Goal: Information Seeking & Learning: Find specific fact

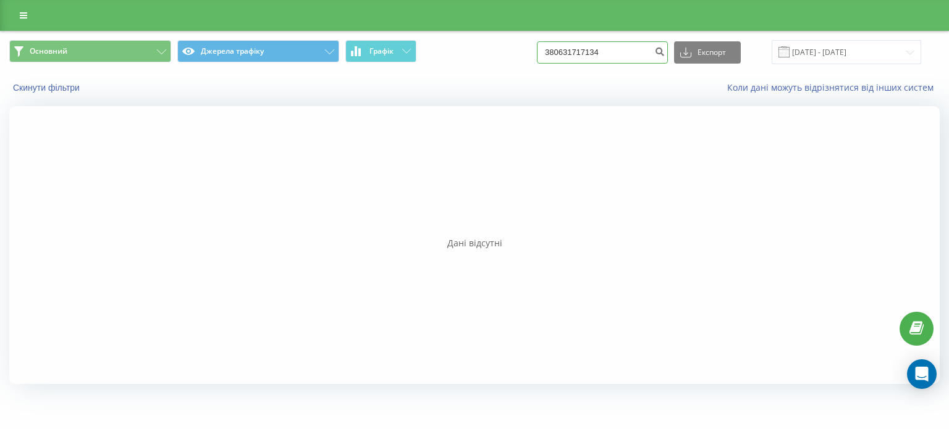
click at [580, 55] on input "380631717134" at bounding box center [602, 52] width 131 height 22
paste input "+380 67 612 1586"
click at [576, 55] on input "3806+380 67 612 158631717134" at bounding box center [602, 52] width 131 height 22
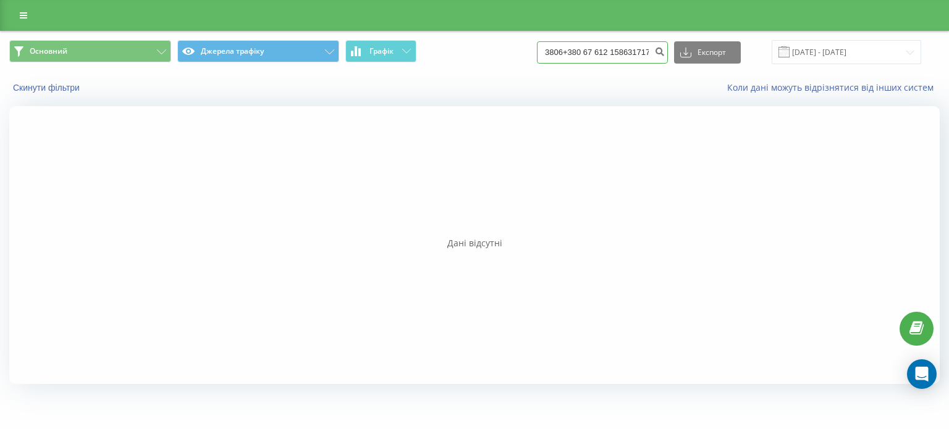
paste input "+380 67 612 1586"
click at [567, 50] on input "+380 67 612 1586" at bounding box center [602, 52] width 131 height 22
type input "380 67 612 1586"
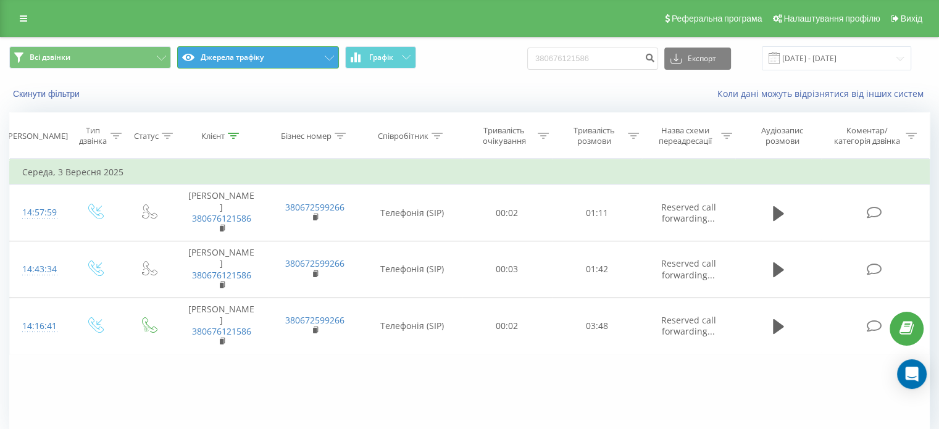
click at [250, 56] on button "Джерела трафіку" at bounding box center [258, 57] width 162 height 22
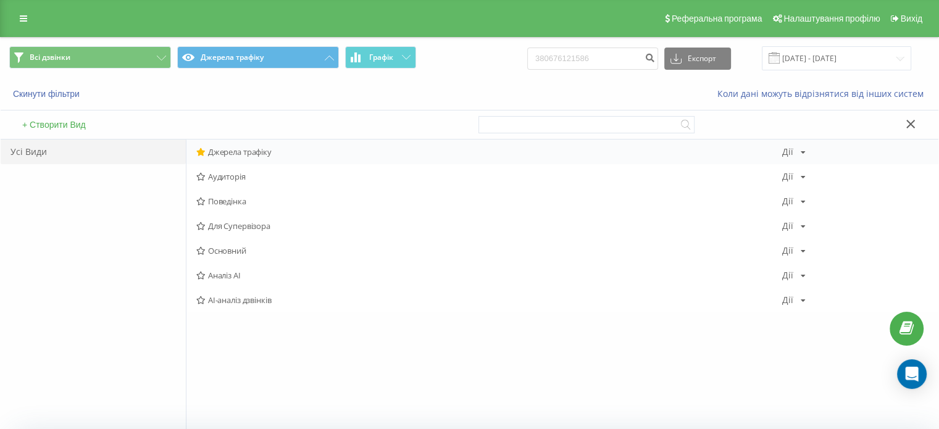
click at [237, 155] on span "Джерела трафіку" at bounding box center [489, 152] width 586 height 9
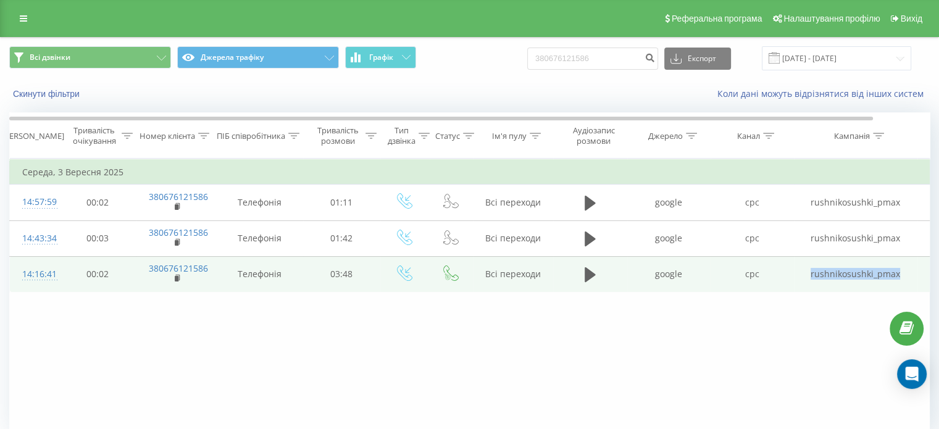
drag, startPoint x: 813, startPoint y: 269, endPoint x: 900, endPoint y: 274, distance: 87.8
click at [900, 274] on td "rushnikosushki_pmax" at bounding box center [856, 274] width 124 height 36
copy td "rushnikosushki_pmax"
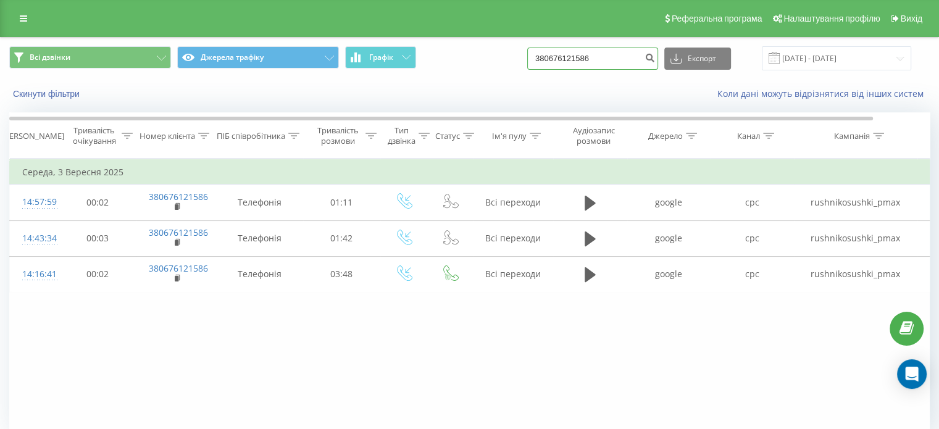
click at [573, 61] on input "380676121586" at bounding box center [592, 59] width 131 height 22
paste input "95 536 5104"
type input "380 95 536 5104"
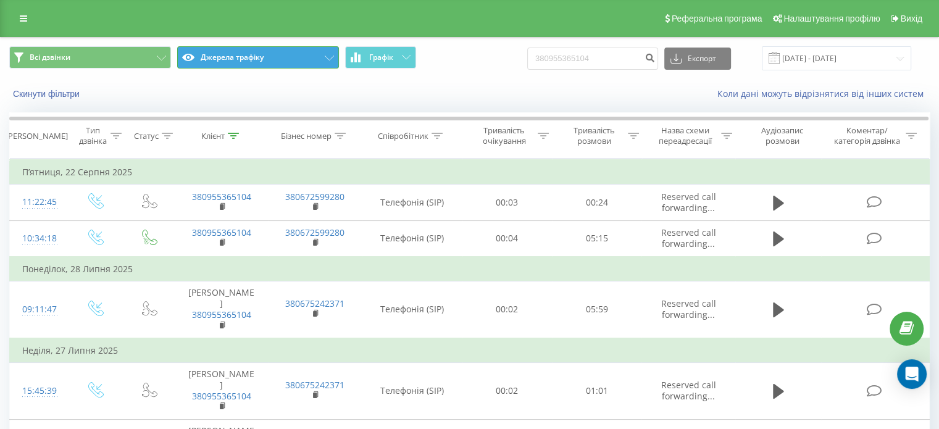
click at [267, 56] on button "Джерела трафіку" at bounding box center [258, 57] width 162 height 22
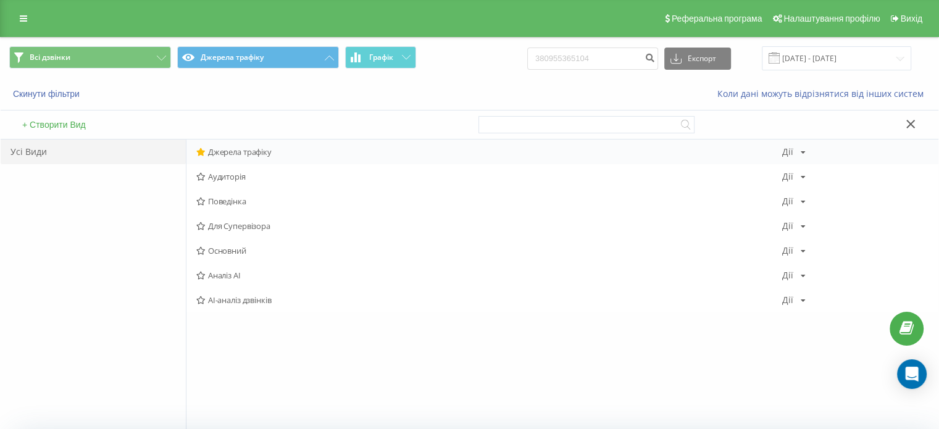
click at [229, 149] on span "Джерела трафіку" at bounding box center [489, 152] width 586 height 9
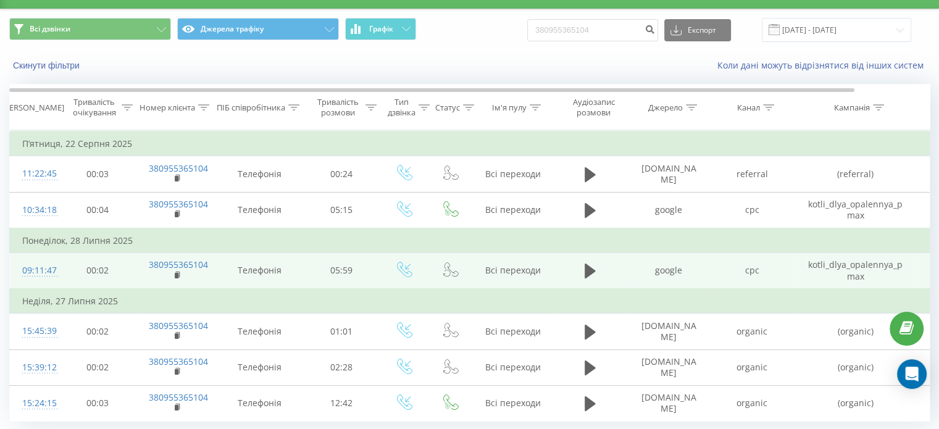
scroll to position [25, 0]
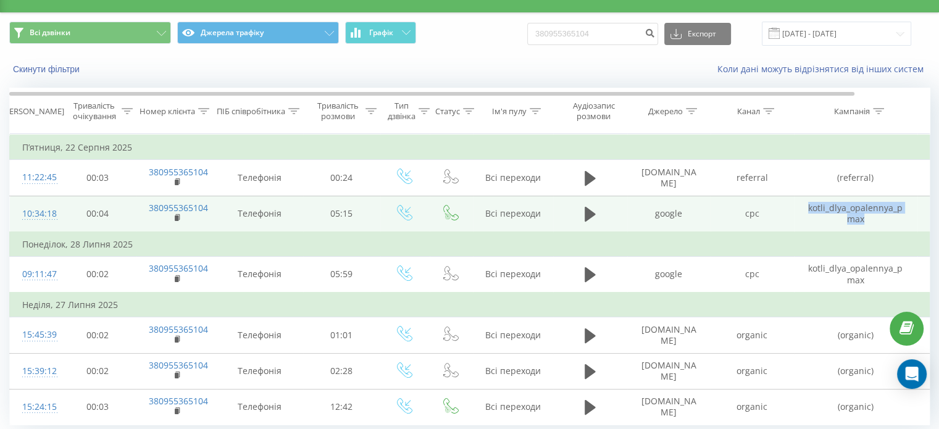
drag, startPoint x: 802, startPoint y: 204, endPoint x: 864, endPoint y: 216, distance: 63.0
click at [864, 216] on td "kotli_dlya_opalennya_pmax" at bounding box center [856, 214] width 124 height 36
copy td "kotli_dlya_opalennya_pmax"
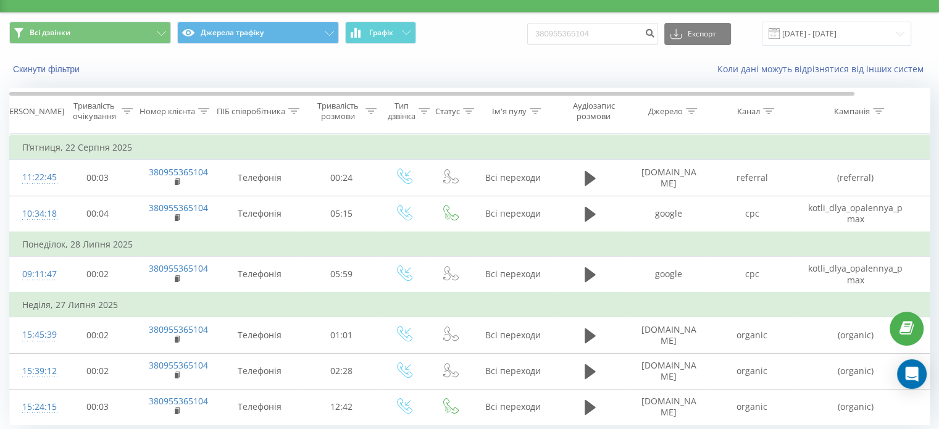
click at [612, 45] on div "380955365104 Експорт .csv .xls .xlsx 21.06.2025 - 21.09.2025" at bounding box center [719, 34] width 384 height 24
click at [601, 34] on input "380955365104" at bounding box center [592, 34] width 131 height 22
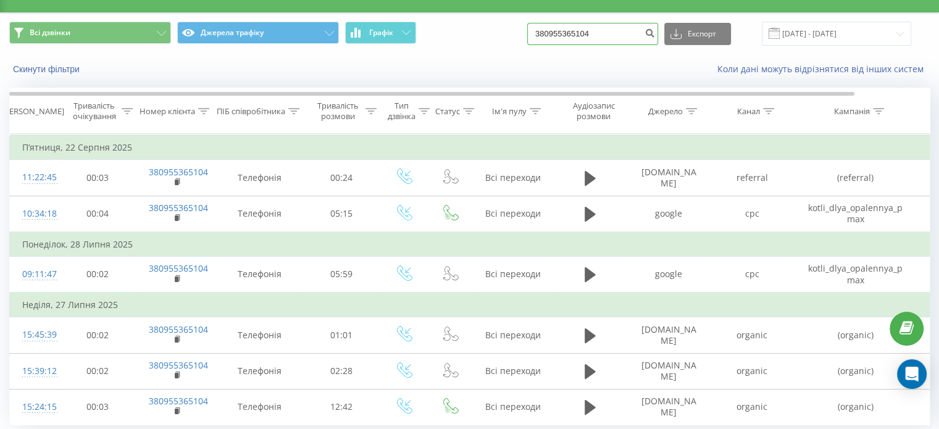
paste input "66 948 7271"
type input "380 66 948 7271"
click at [655, 31] on icon "submit" at bounding box center [650, 31] width 10 height 7
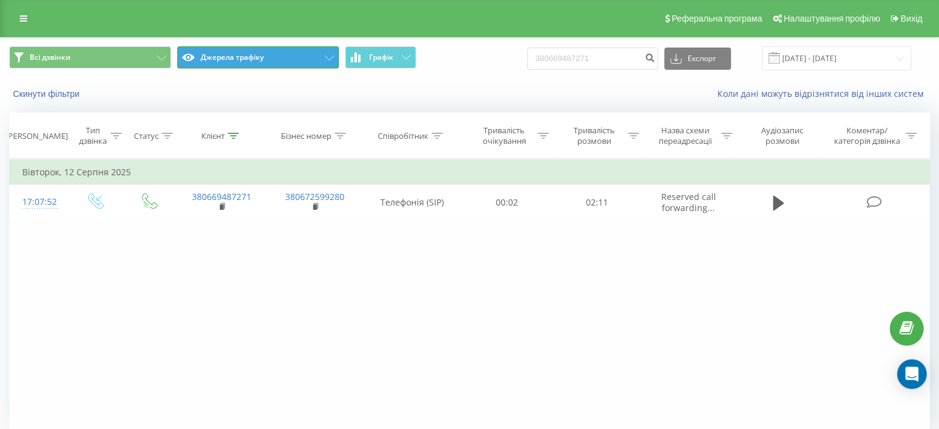
click at [270, 59] on button "Джерела трафіку" at bounding box center [258, 57] width 162 height 22
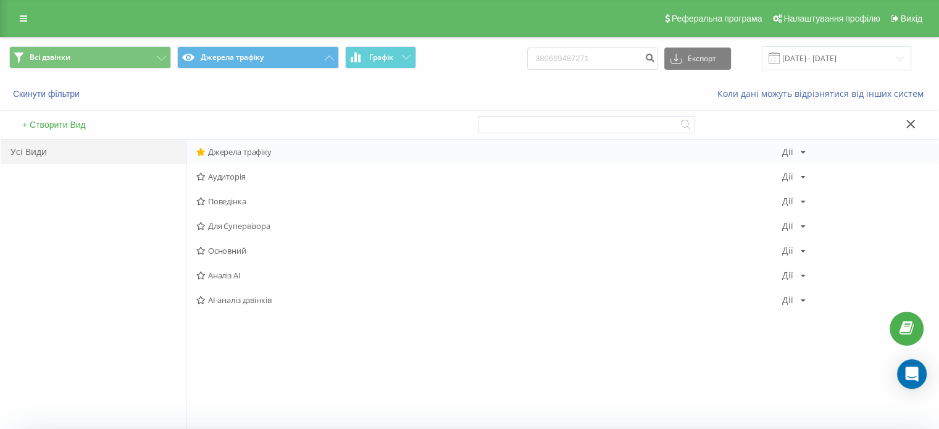
click at [220, 155] on span "Джерела трафіку" at bounding box center [489, 152] width 586 height 9
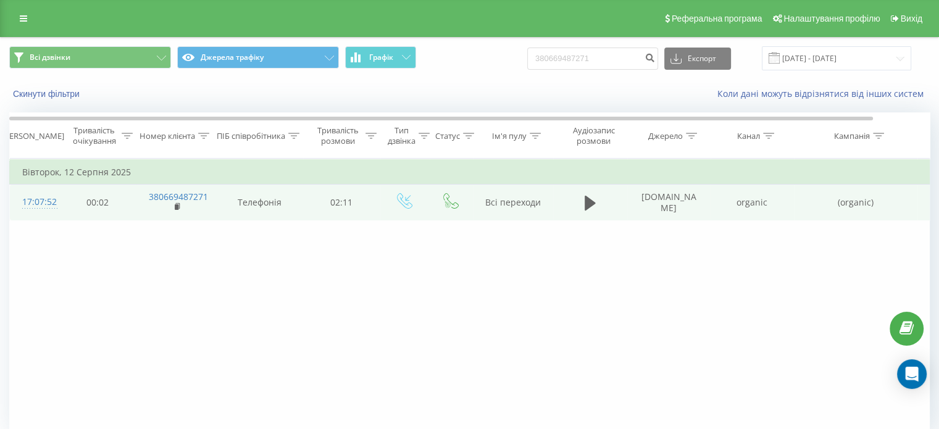
drag, startPoint x: 635, startPoint y: 191, endPoint x: 678, endPoint y: 209, distance: 46.2
click at [678, 209] on td "[DOMAIN_NAME]" at bounding box center [668, 203] width 83 height 36
copy td "[DOMAIN_NAME]"
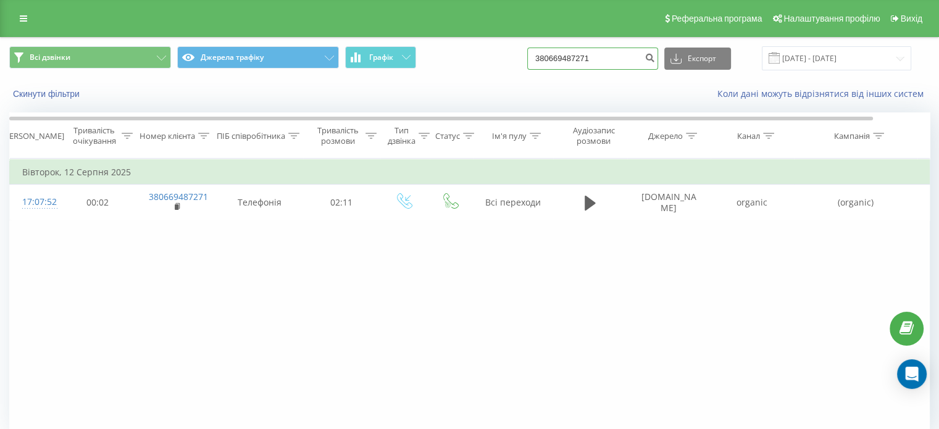
click at [561, 51] on input "380669487271" at bounding box center [592, 59] width 131 height 22
paste input "93 246 8772"
type input "380 93 246 8772"
click at [655, 58] on icon "submit" at bounding box center [650, 55] width 10 height 7
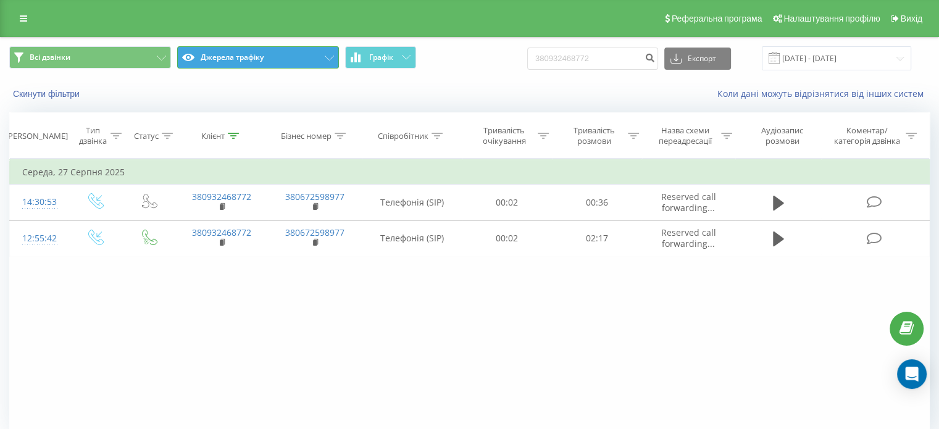
click at [275, 56] on button "Джерела трафіку" at bounding box center [258, 57] width 162 height 22
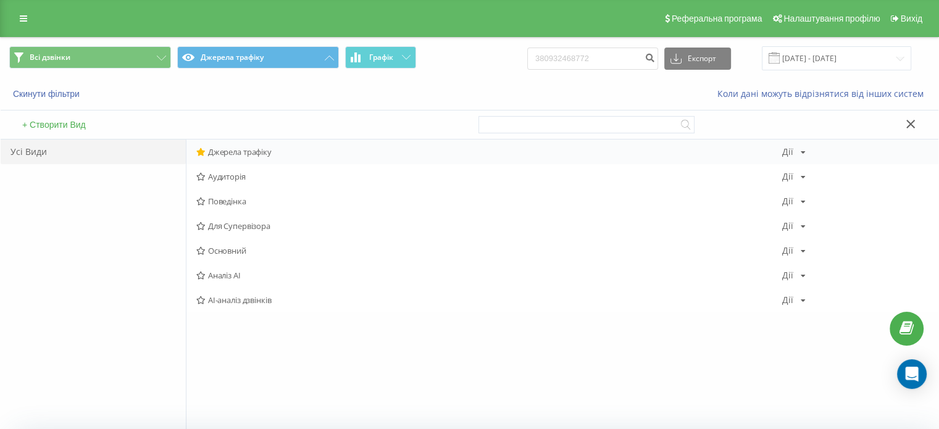
click at [227, 150] on span "Джерела трафіку" at bounding box center [489, 152] width 586 height 9
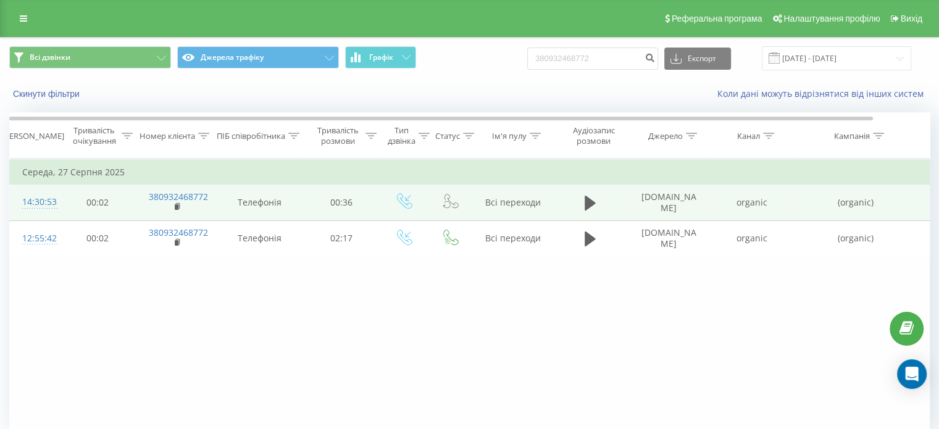
drag, startPoint x: 639, startPoint y: 195, endPoint x: 686, endPoint y: 210, distance: 49.2
click at [686, 210] on td "[DOMAIN_NAME]" at bounding box center [668, 203] width 83 height 36
copy td "[DOMAIN_NAME]"
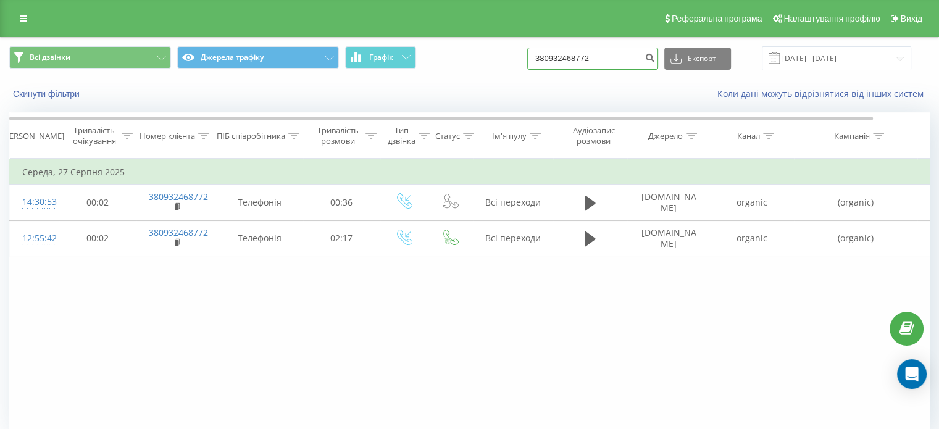
click at [611, 50] on input "380932468772" at bounding box center [592, 59] width 131 height 22
paste input "99 609 383"
type input "380 99 609 3832"
click at [658, 51] on button "submit" at bounding box center [650, 59] width 17 height 22
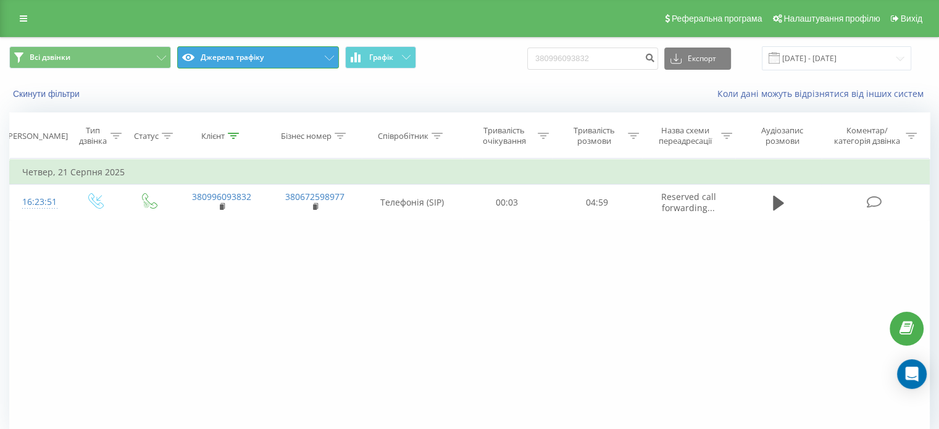
click at [304, 60] on button "Джерела трафіку" at bounding box center [258, 57] width 162 height 22
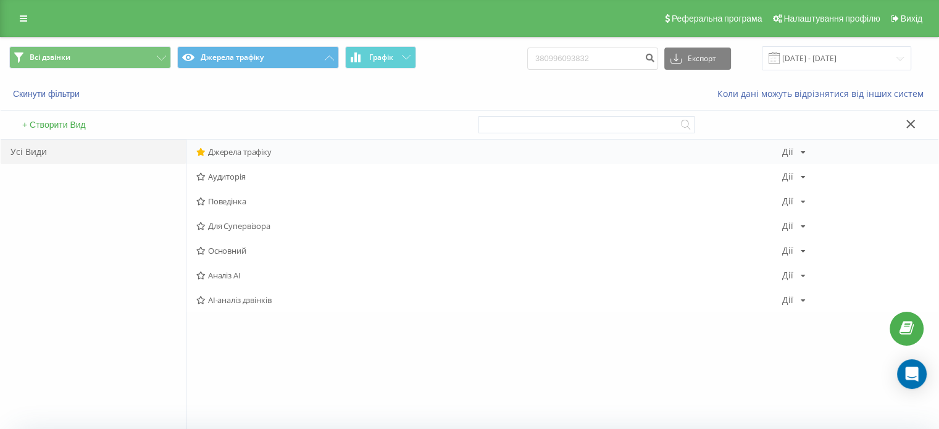
click at [245, 155] on span "Джерела трафіку" at bounding box center [489, 152] width 586 height 9
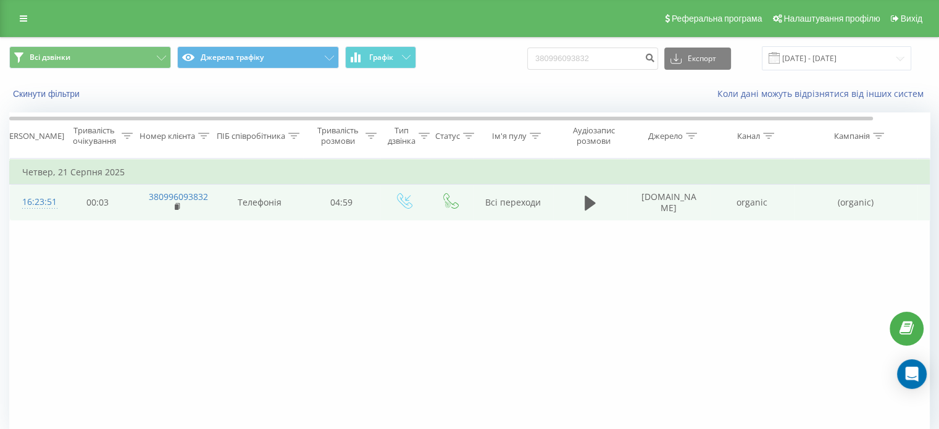
drag, startPoint x: 639, startPoint y: 192, endPoint x: 681, endPoint y: 218, distance: 49.4
click at [681, 218] on td "www.google.com" at bounding box center [668, 203] width 83 height 36
copy td "www.google.com"
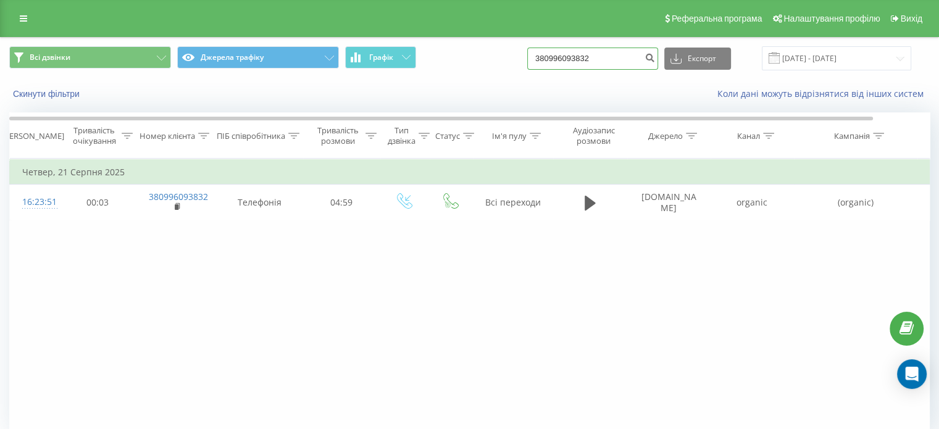
click at [584, 56] on input "380996093832" at bounding box center [592, 59] width 131 height 22
paste input "96 730 2101"
type input "380 96 730 2101"
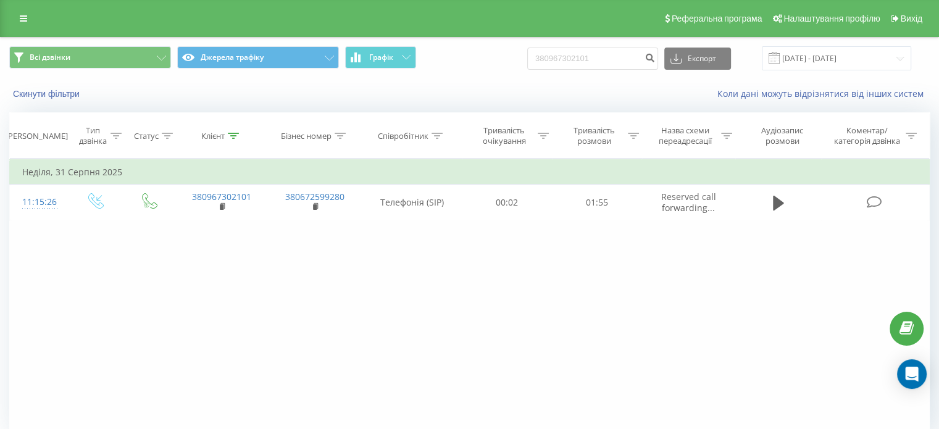
click at [235, 57] on div "Всі дзвінки Джерела трафіку Графік 380967302101 Експорт .csv .xls .xlsx [DATE] …" at bounding box center [469, 260] width 939 height 446
click at [235, 57] on button "Джерела трафіку" at bounding box center [258, 57] width 162 height 22
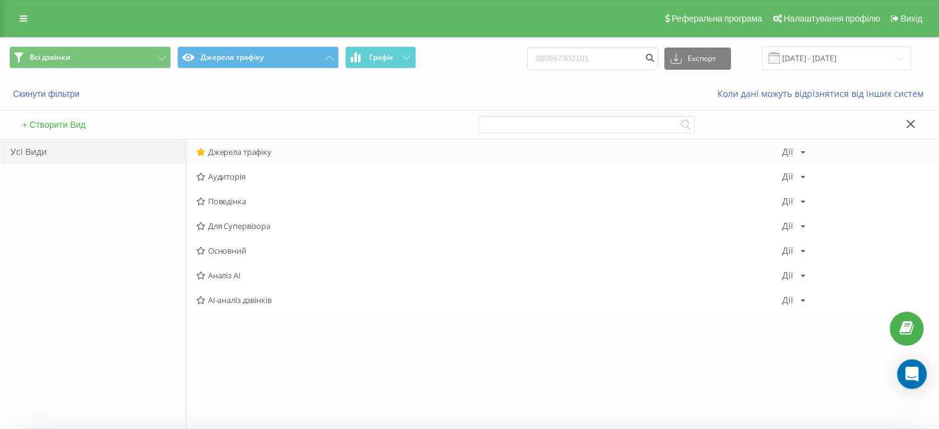
click at [222, 151] on span "Джерела трафіку" at bounding box center [489, 152] width 586 height 9
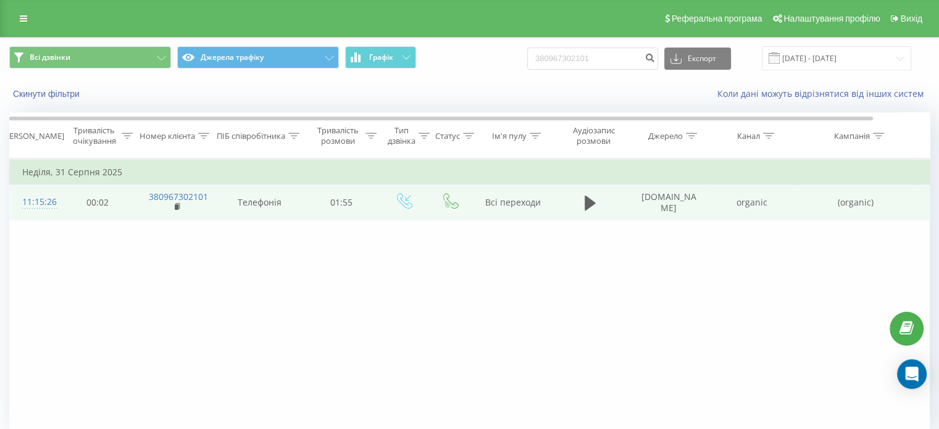
drag, startPoint x: 681, startPoint y: 206, endPoint x: 635, endPoint y: 193, distance: 48.1
click at [635, 193] on td "[DOMAIN_NAME]" at bounding box center [668, 203] width 83 height 36
copy td "[DOMAIN_NAME]"
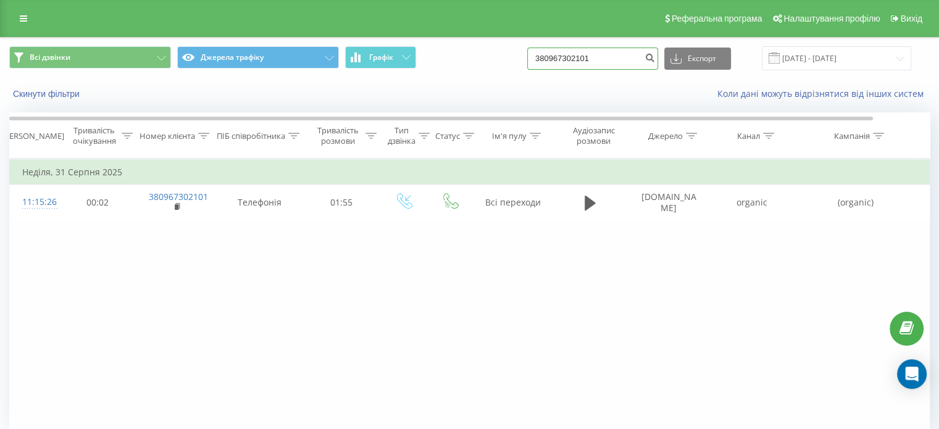
click at [558, 61] on input "380967302101" at bounding box center [592, 59] width 131 height 22
paste input "50 477 7228"
type input "380 50 477 7228"
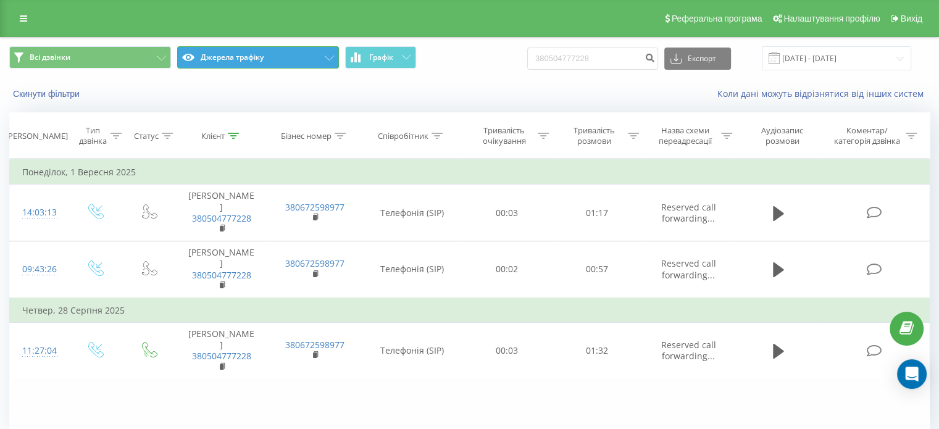
click at [257, 64] on button "Джерела трафіку" at bounding box center [258, 57] width 162 height 22
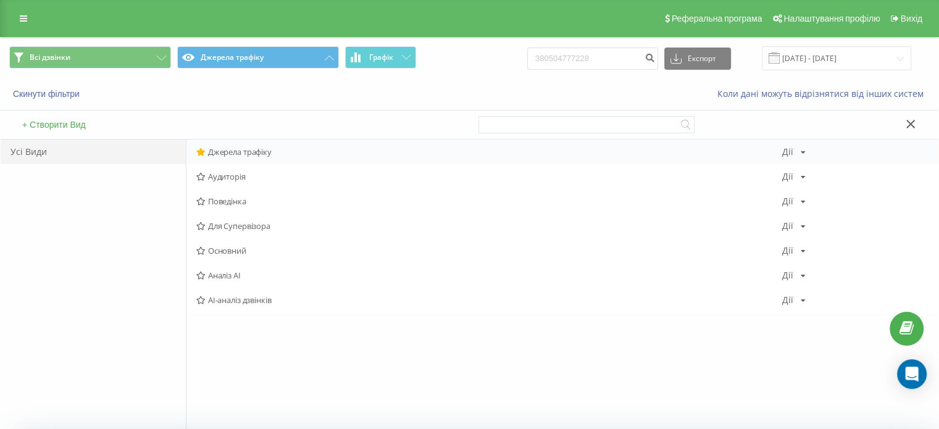
click at [229, 148] on span "Джерела трафіку" at bounding box center [489, 152] width 586 height 9
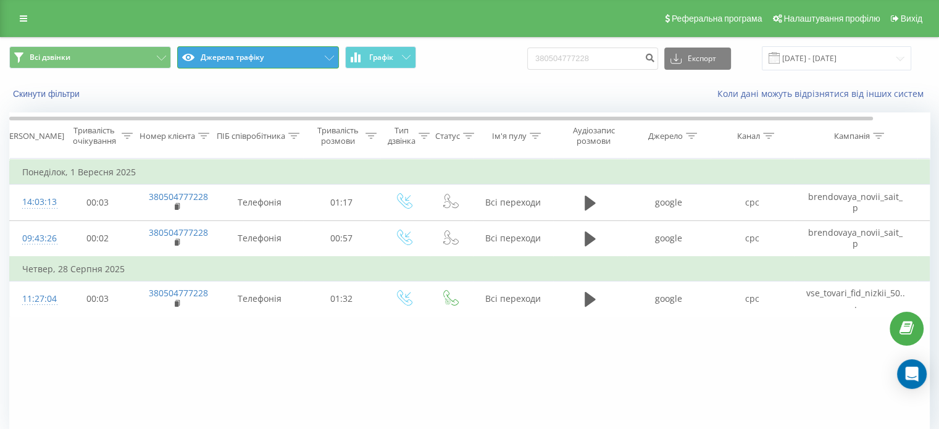
click at [219, 59] on button "Джерела трафіку" at bounding box center [258, 57] width 162 height 22
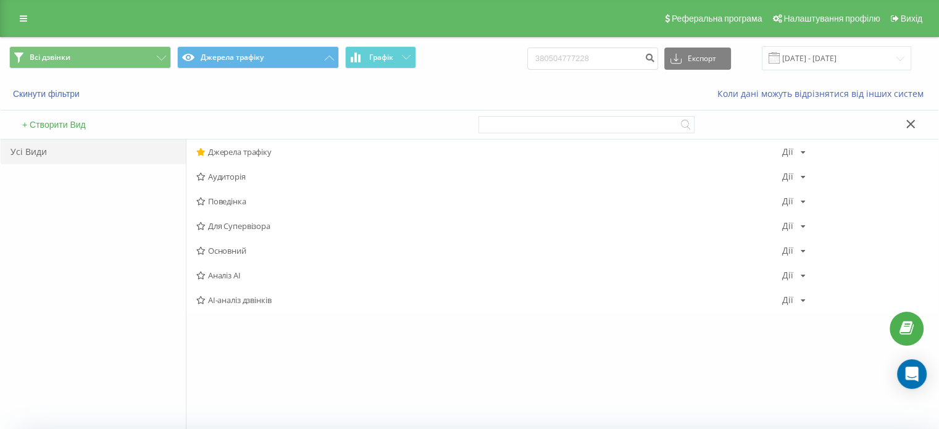
click at [494, 36] on div "Реферальна програма Налаштування профілю Вихід" at bounding box center [469, 18] width 939 height 37
click at [311, 59] on button "Джерела трафіку" at bounding box center [258, 57] width 162 height 22
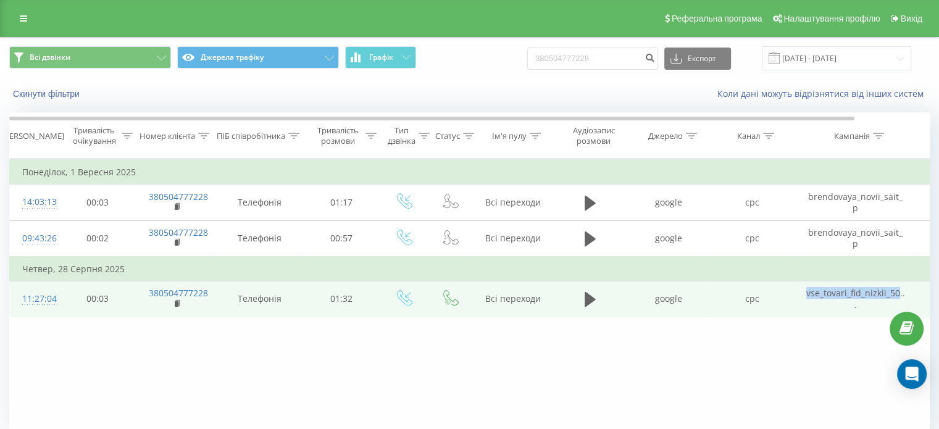
drag, startPoint x: 799, startPoint y: 288, endPoint x: 897, endPoint y: 293, distance: 97.7
click at [897, 293] on td "vse_tovari_fid_nizkii_50..." at bounding box center [856, 299] width 124 height 36
copy span "vse_tovari_fid_nizkii_50"
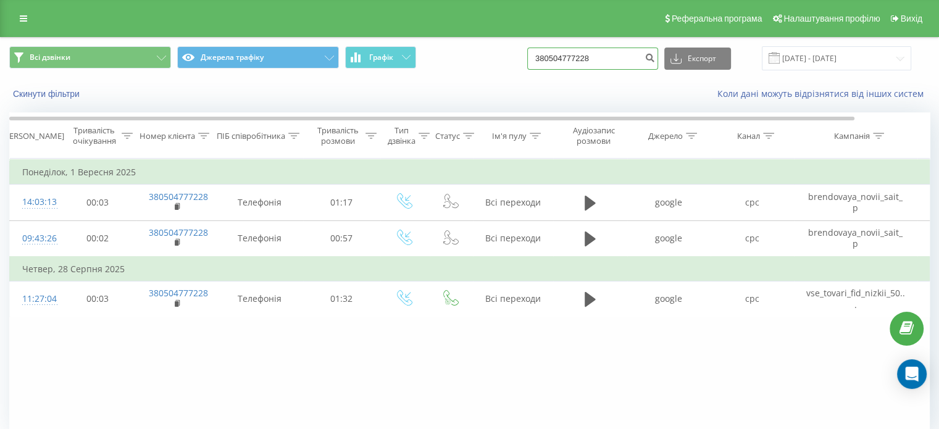
click at [566, 49] on input "380504777228" at bounding box center [592, 59] width 131 height 22
paste input "67 659 0492"
type input "380 67 659 0492"
click at [655, 53] on icon "submit" at bounding box center [650, 55] width 10 height 7
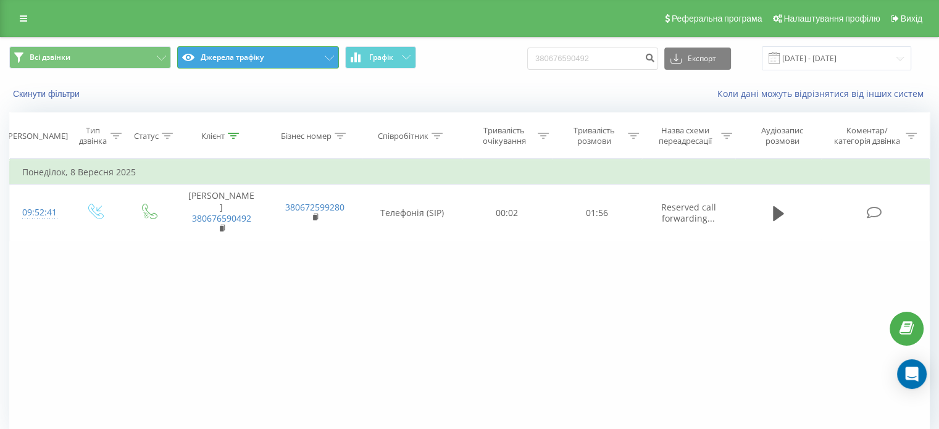
click at [285, 53] on button "Джерела трафіку" at bounding box center [258, 57] width 162 height 22
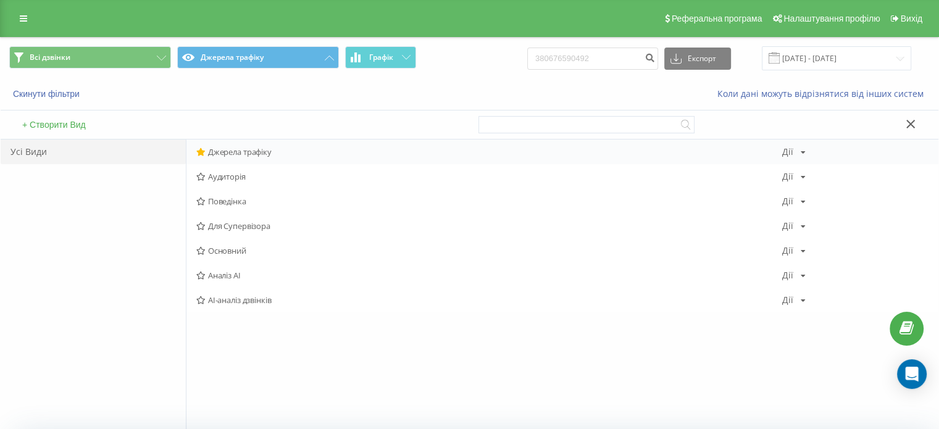
click at [237, 148] on span "Джерела трафіку" at bounding box center [489, 152] width 586 height 9
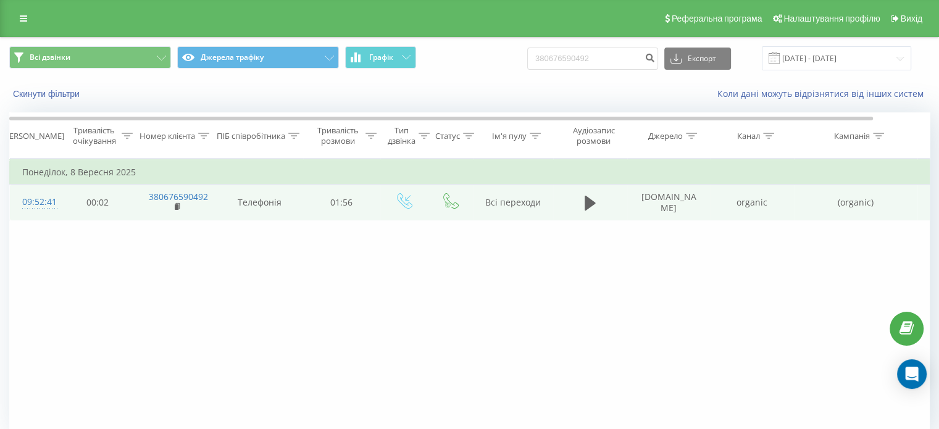
drag, startPoint x: 637, startPoint y: 196, endPoint x: 677, endPoint y: 208, distance: 41.4
click at [677, 208] on td "[DOMAIN_NAME]" at bounding box center [668, 203] width 83 height 36
copy td "[DOMAIN_NAME]"
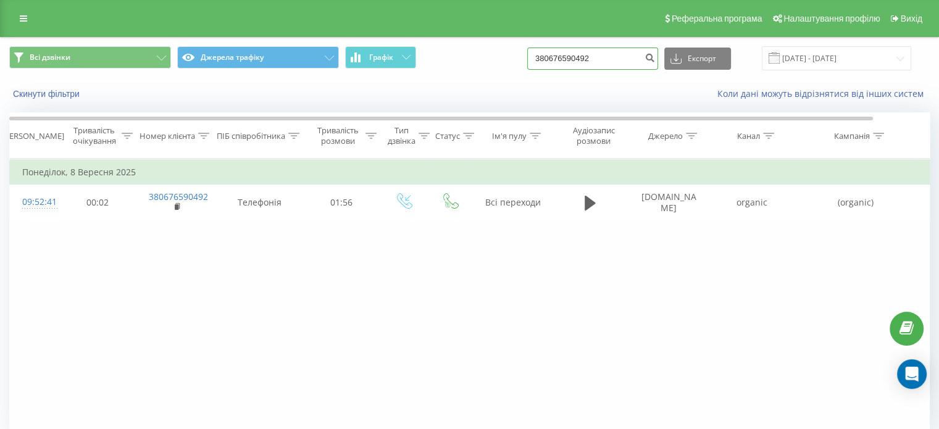
click at [592, 69] on input "380676590492" at bounding box center [592, 59] width 131 height 22
paste input "97 858 160"
type input "380 97 858 1602"
click at [658, 69] on button "submit" at bounding box center [650, 59] width 17 height 22
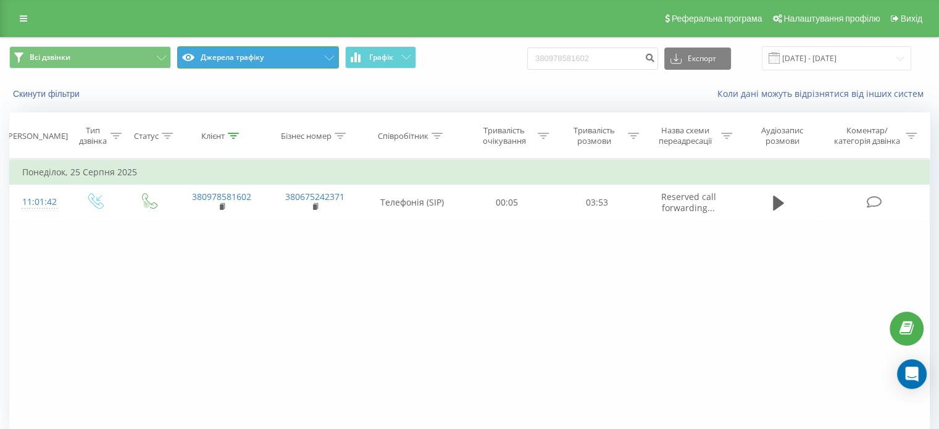
click at [257, 60] on button "Джерела трафіку" at bounding box center [258, 57] width 162 height 22
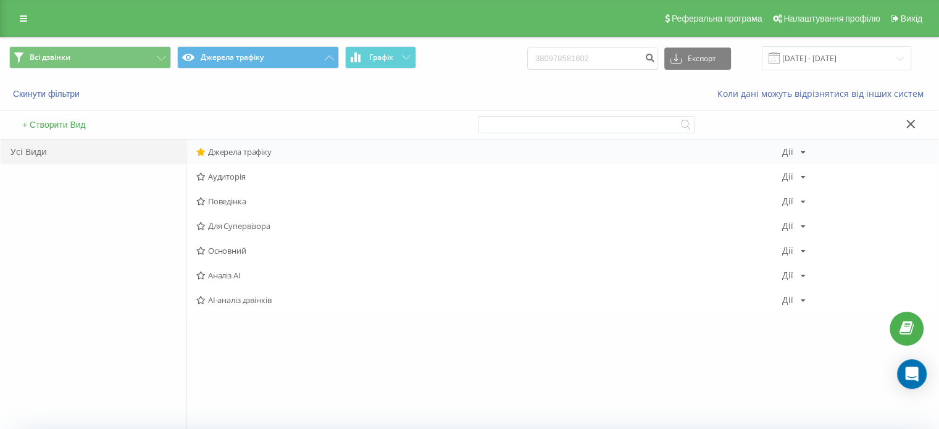
click at [234, 153] on span "Джерела трафіку" at bounding box center [489, 152] width 586 height 9
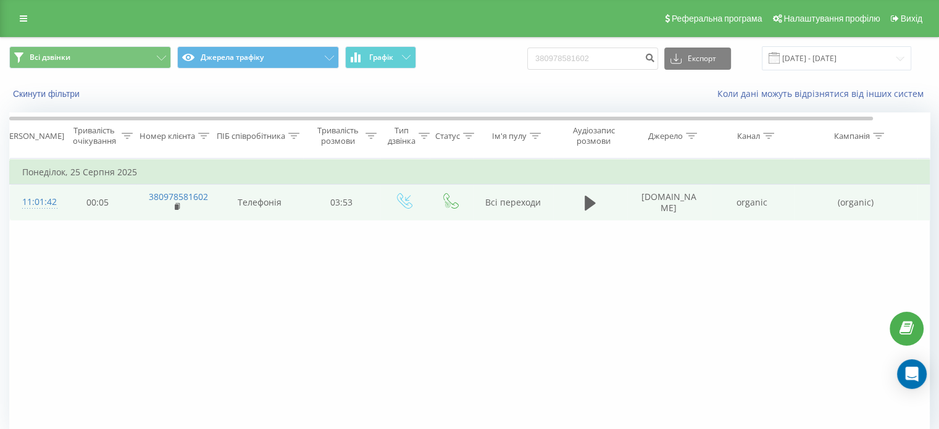
drag, startPoint x: 681, startPoint y: 209, endPoint x: 640, endPoint y: 195, distance: 44.0
click at [640, 195] on td "[DOMAIN_NAME]" at bounding box center [668, 203] width 83 height 36
copy td "[DOMAIN_NAME]"
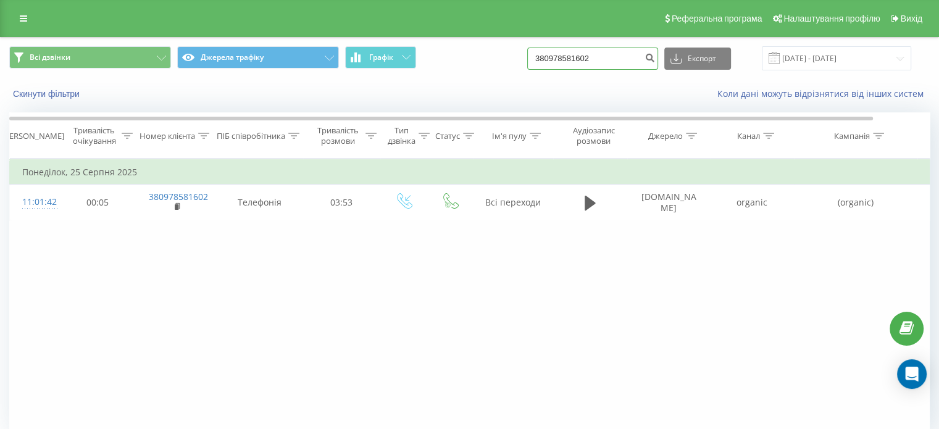
click at [608, 64] on input "380978581602" at bounding box center [592, 59] width 131 height 22
paste input "97 090 5831"
type input "380 97 090 5831"
click at [669, 64] on div "380 97 090 5831 Експорт .csv .xls .xlsx 21.06.2025 - 21.09.2025" at bounding box center [719, 58] width 384 height 24
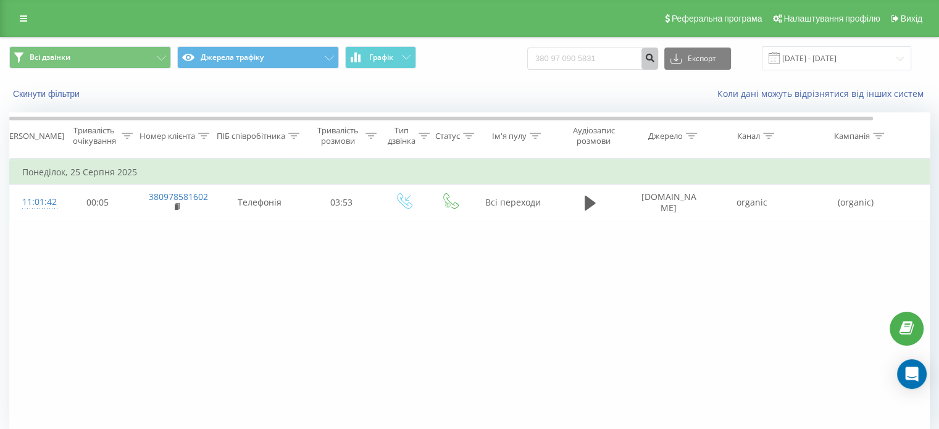
click at [655, 60] on icon "submit" at bounding box center [650, 55] width 10 height 7
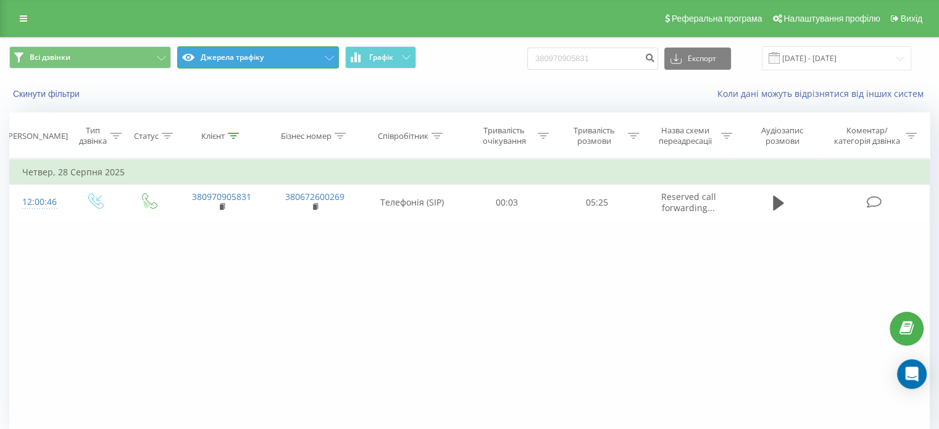
click at [262, 56] on button "Джерела трафіку" at bounding box center [258, 57] width 162 height 22
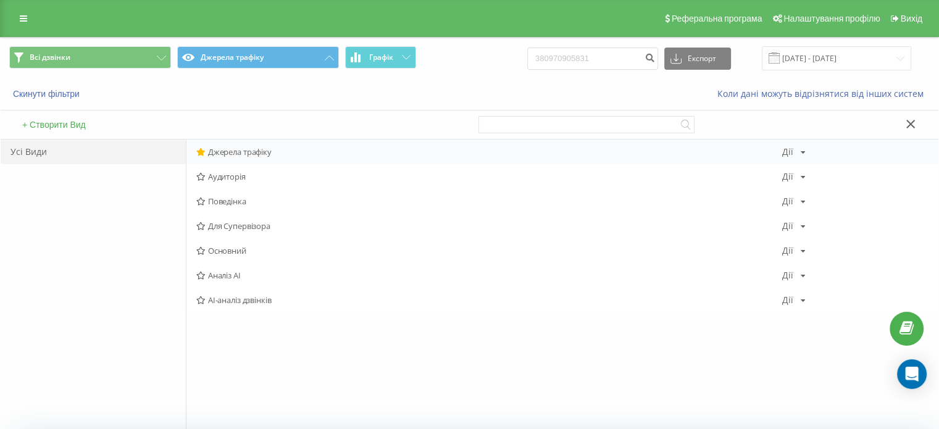
click at [217, 151] on span "Джерела трафіку" at bounding box center [489, 152] width 586 height 9
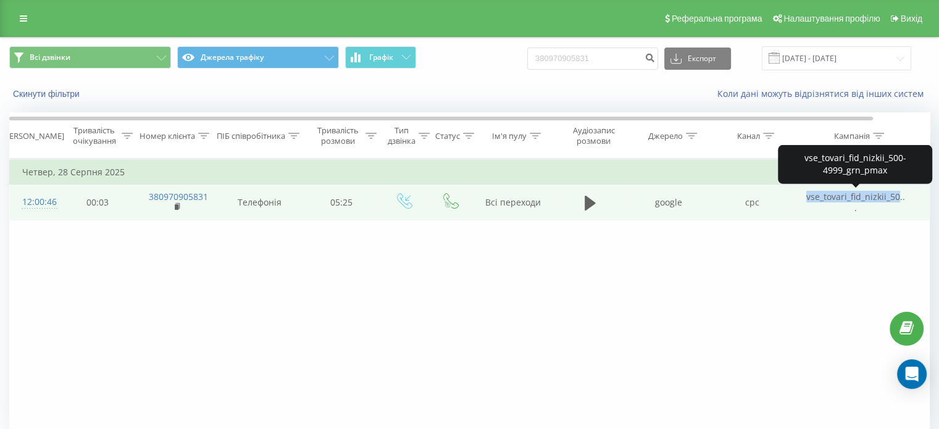
drag, startPoint x: 807, startPoint y: 195, endPoint x: 897, endPoint y: 197, distance: 89.6
click at [897, 197] on span "vse_tovari_fid_nizkii_50..." at bounding box center [856, 202] width 99 height 23
copy span "vse_tovari_fid_nizkii_50"
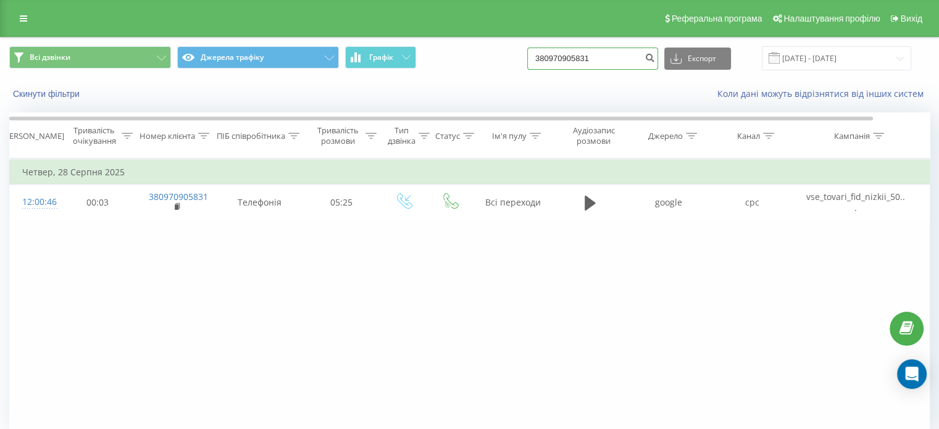
click at [579, 57] on input "380970905831" at bounding box center [592, 59] width 131 height 22
paste input "50 613 8035"
type input "380 50 613 8035"
click at [658, 57] on button "submit" at bounding box center [650, 59] width 17 height 22
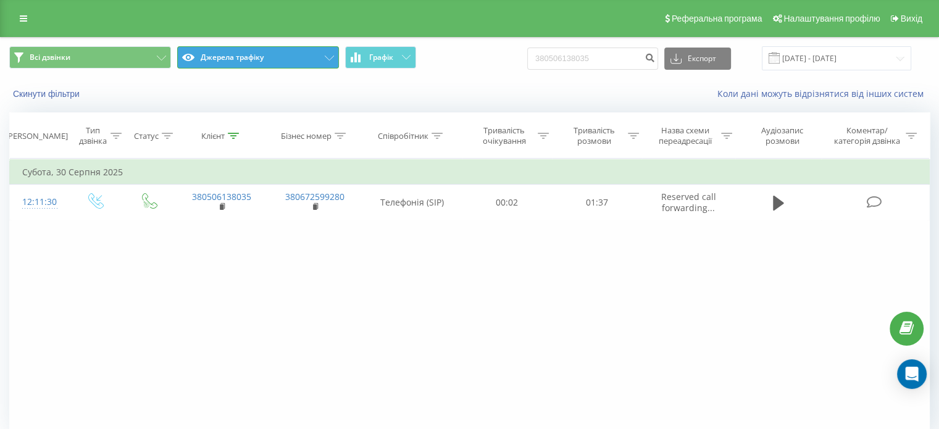
click at [319, 65] on button "Джерела трафіку" at bounding box center [258, 57] width 162 height 22
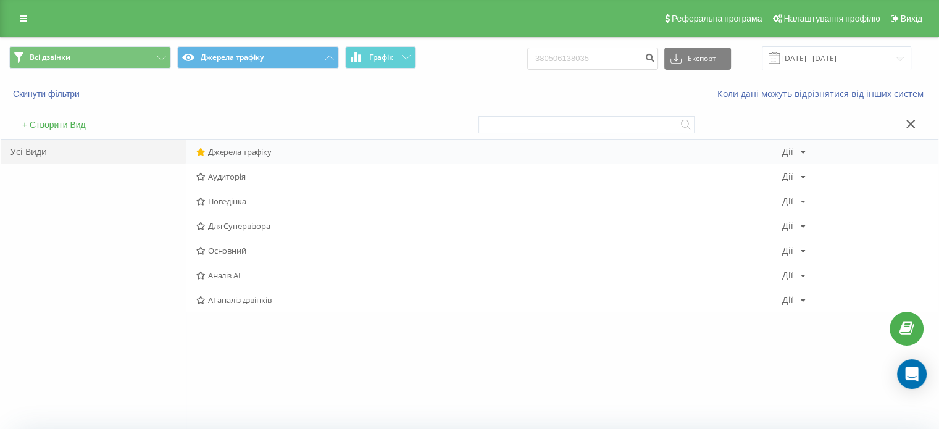
click at [264, 149] on span "Джерела трафіку" at bounding box center [489, 152] width 586 height 9
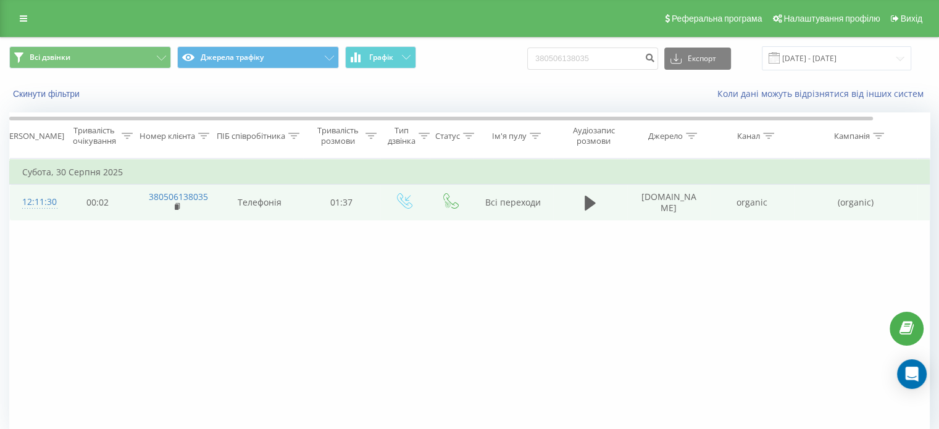
drag, startPoint x: 636, startPoint y: 194, endPoint x: 686, endPoint y: 213, distance: 54.1
click at [686, 213] on td "[DOMAIN_NAME]" at bounding box center [668, 203] width 83 height 36
copy td "[DOMAIN_NAME]"
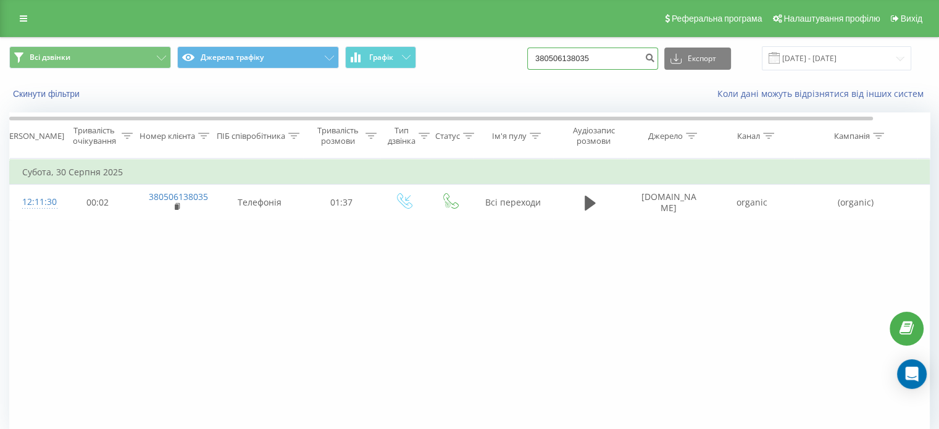
click at [597, 62] on input "380506138035" at bounding box center [592, 59] width 131 height 22
paste input "96 483 5144"
type input "380 96 483 5144"
click at [655, 59] on icon "submit" at bounding box center [650, 55] width 10 height 7
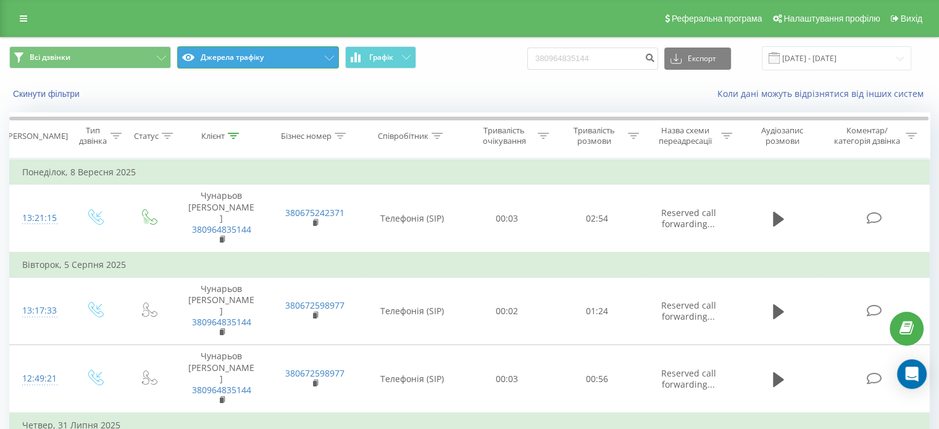
click at [287, 54] on button "Джерела трафіку" at bounding box center [258, 57] width 162 height 22
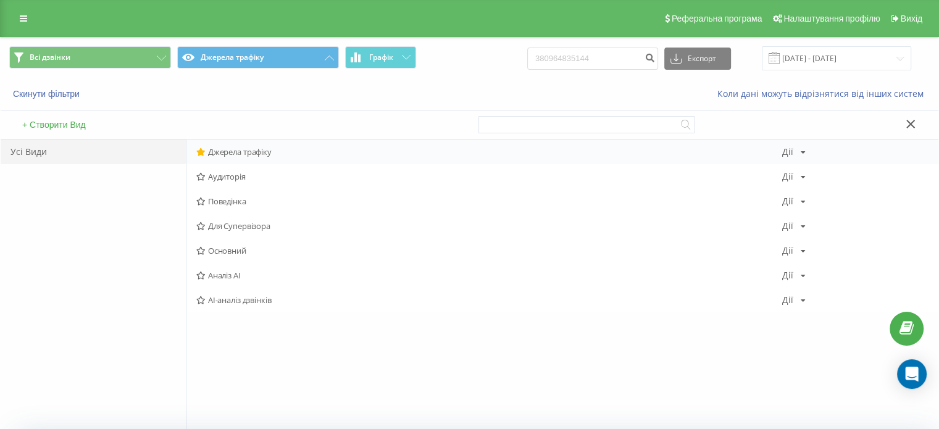
click at [230, 148] on span "Джерела трафіку" at bounding box center [489, 152] width 586 height 9
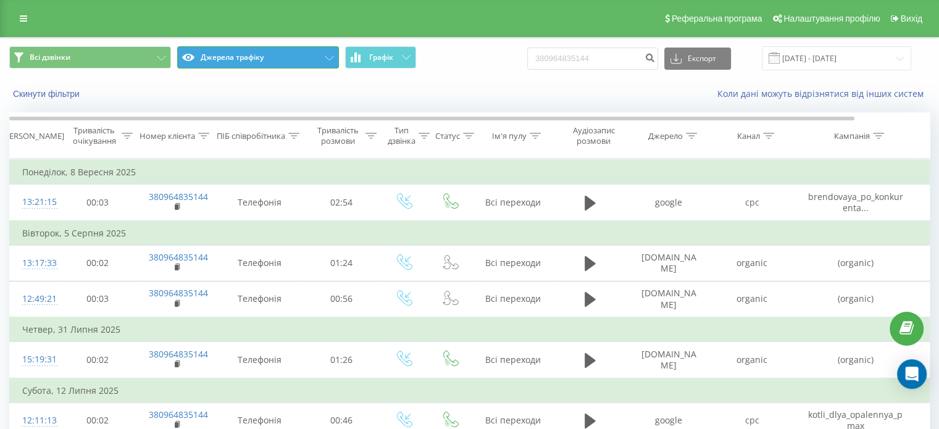
click at [268, 59] on button "Джерела трафіку" at bounding box center [258, 57] width 162 height 22
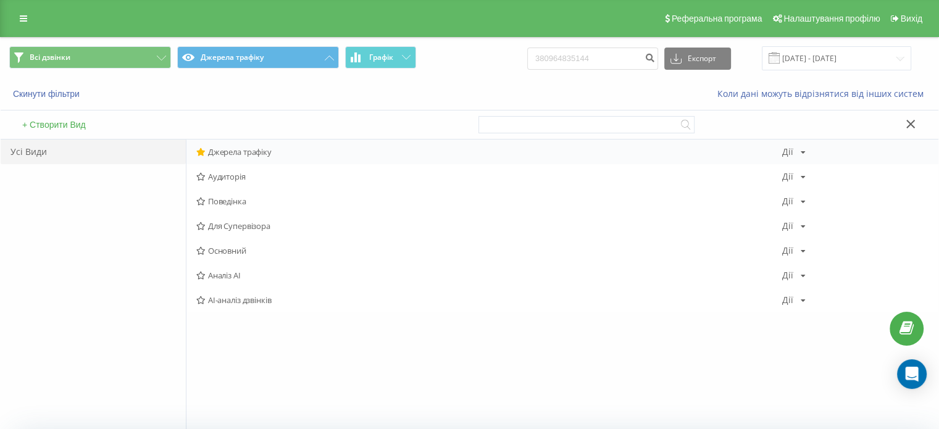
click at [230, 150] on span "Джерела трафіку" at bounding box center [489, 152] width 586 height 9
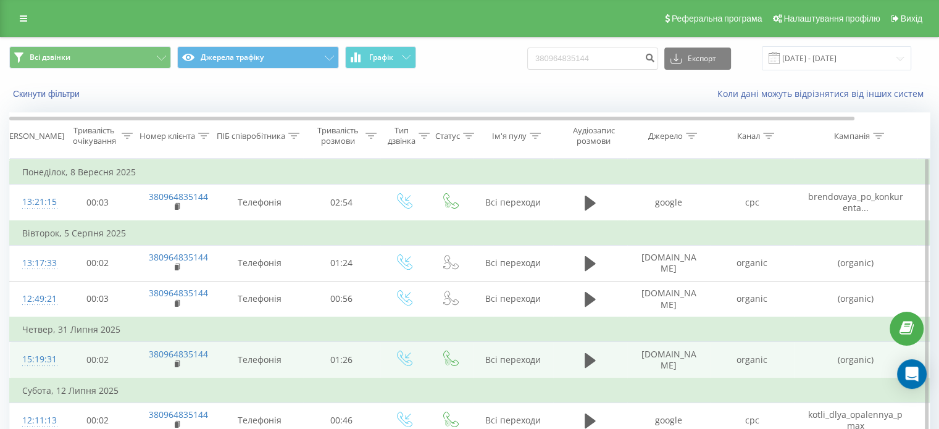
drag, startPoint x: 640, startPoint y: 348, endPoint x: 676, endPoint y: 367, distance: 40.3
click at [676, 367] on td "[DOMAIN_NAME]" at bounding box center [668, 360] width 83 height 36
copy td "[DOMAIN_NAME]"
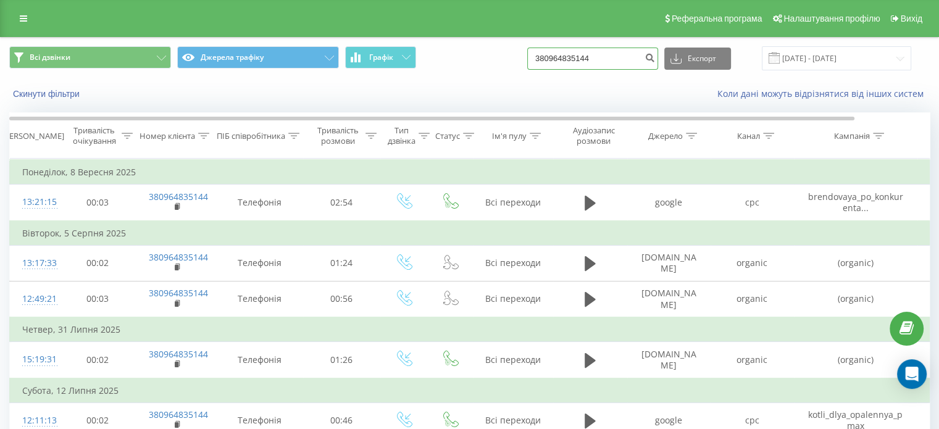
click at [590, 57] on input "380964835144" at bounding box center [592, 59] width 131 height 22
paste input "67 209 9899"
type input "380 67 209 9899"
click at [655, 60] on icon "submit" at bounding box center [650, 55] width 10 height 7
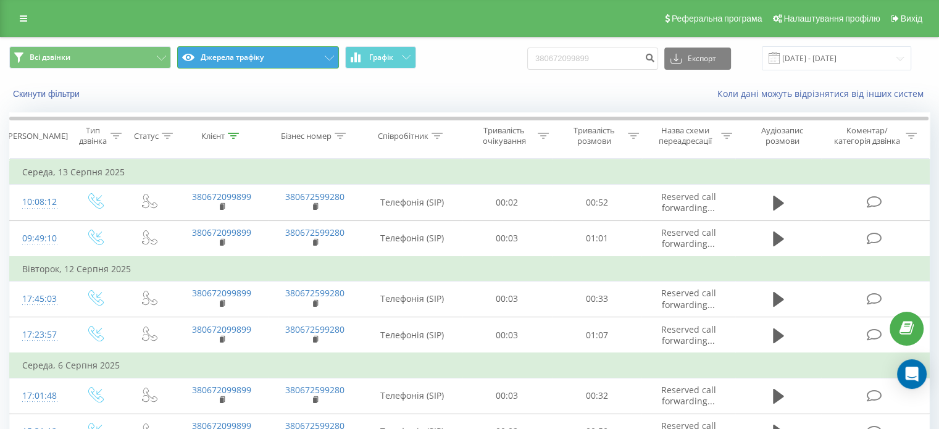
click at [263, 61] on button "Джерела трафіку" at bounding box center [258, 57] width 162 height 22
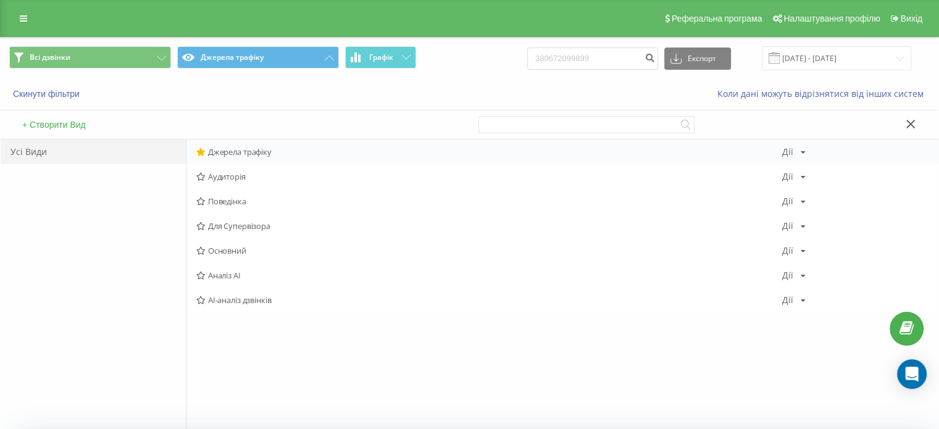
click at [233, 144] on div "Джерела трафіку Дії Редагувати Копіювати Видалити За замовчуванням Поділитися" at bounding box center [563, 152] width 752 height 25
click at [230, 151] on span "Джерела трафіку" at bounding box center [489, 152] width 586 height 9
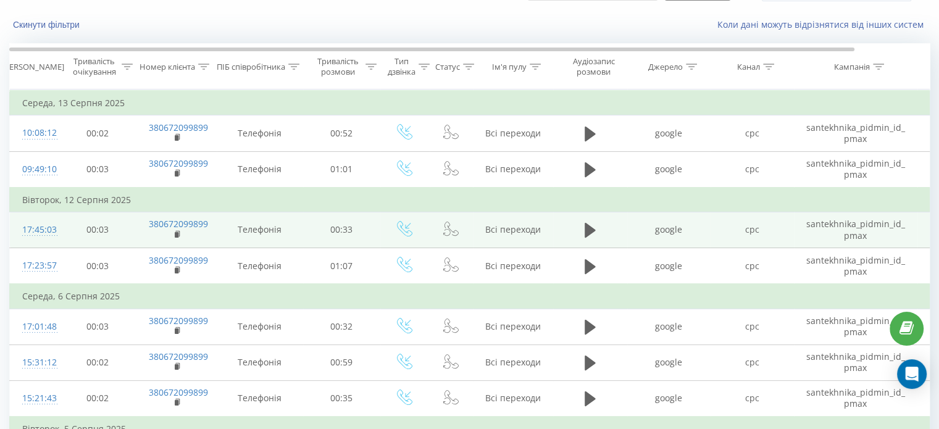
scroll to position [72, 0]
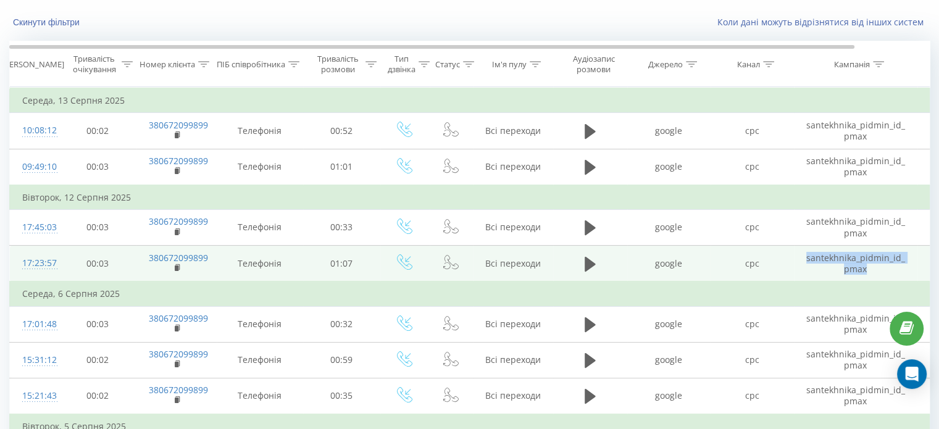
drag, startPoint x: 802, startPoint y: 254, endPoint x: 872, endPoint y: 264, distance: 71.2
click at [872, 264] on td "santekhnіka_pіdmіn_id_pmax" at bounding box center [856, 264] width 124 height 36
copy td "santekhnіka_pіdmіn_id_pmax"
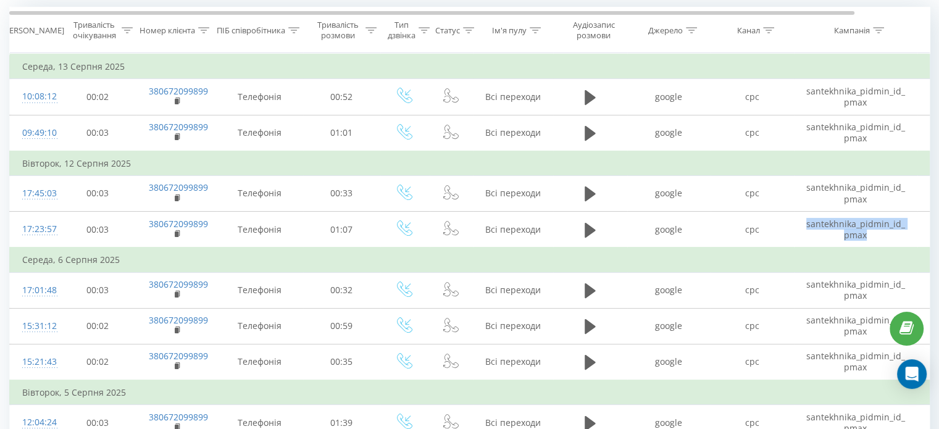
scroll to position [0, 0]
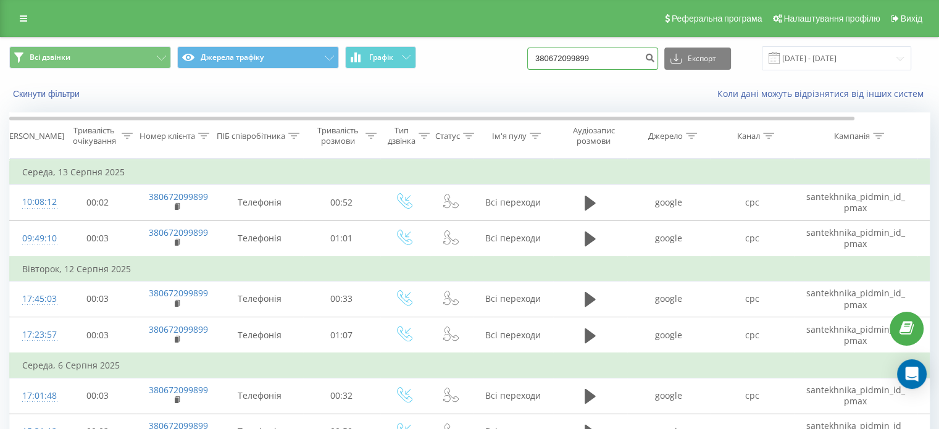
click at [573, 56] on input "380672099899" at bounding box center [592, 59] width 131 height 22
paste input "93 776 3504"
type input "380 93 776 3504"
click at [655, 54] on icon "submit" at bounding box center [650, 55] width 10 height 7
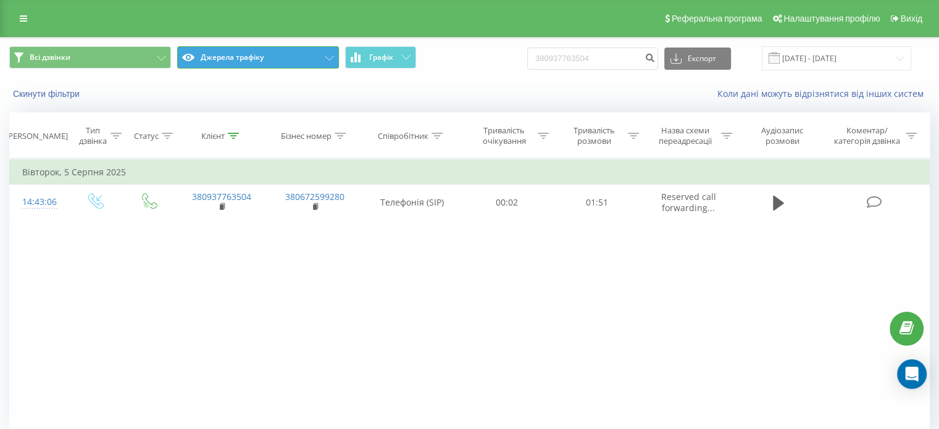
click at [285, 62] on button "Джерела трафіку" at bounding box center [258, 57] width 162 height 22
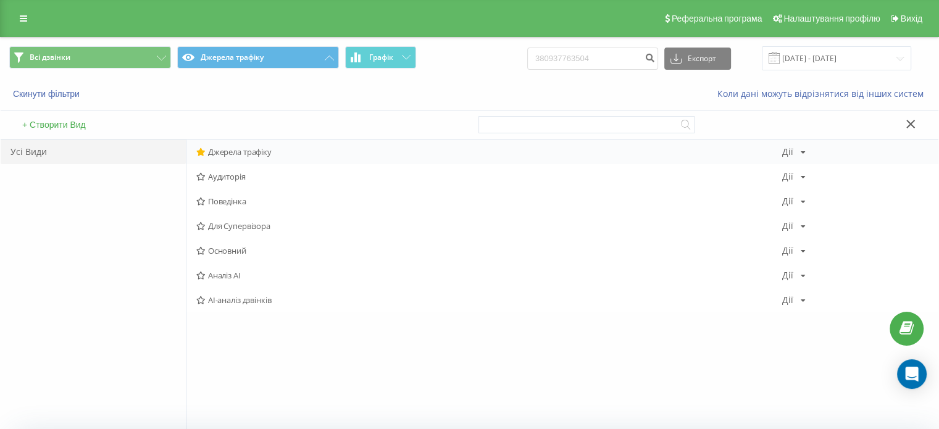
click at [242, 151] on span "Джерела трафіку" at bounding box center [489, 152] width 586 height 9
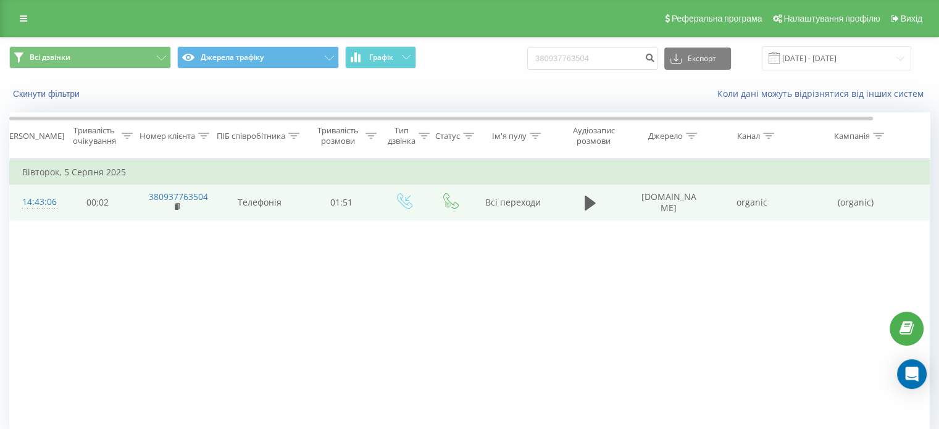
drag, startPoint x: 637, startPoint y: 197, endPoint x: 690, endPoint y: 206, distance: 54.5
click at [690, 206] on td "[DOMAIN_NAME]" at bounding box center [668, 203] width 83 height 36
copy td "[DOMAIN_NAME]"
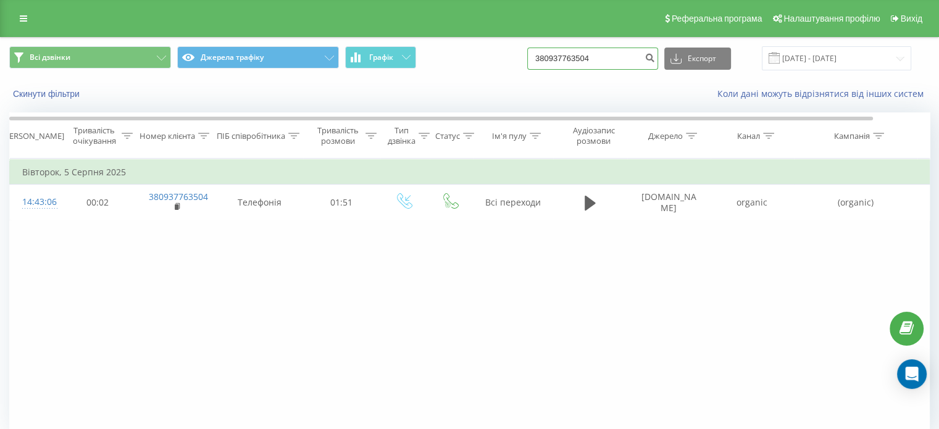
click at [625, 61] on input "380937763504" at bounding box center [592, 59] width 131 height 22
paste input "63 614 0621"
type input "380 63 614 0621"
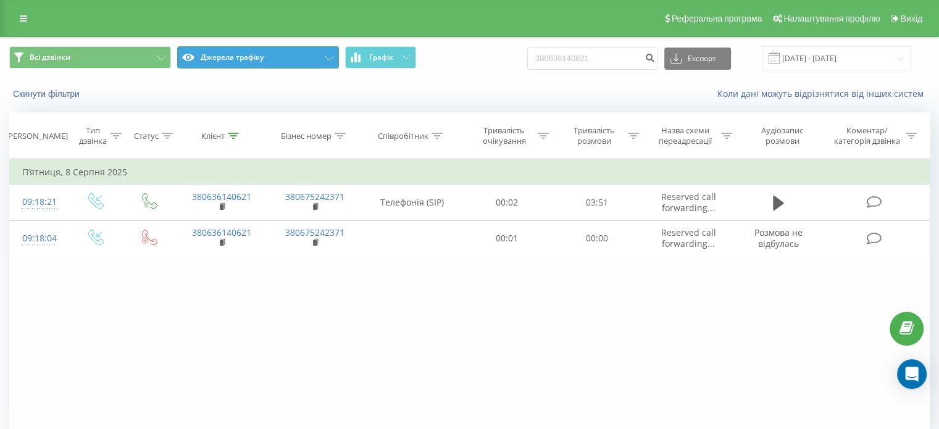
click at [279, 67] on button "Джерела трафіку" at bounding box center [258, 57] width 162 height 22
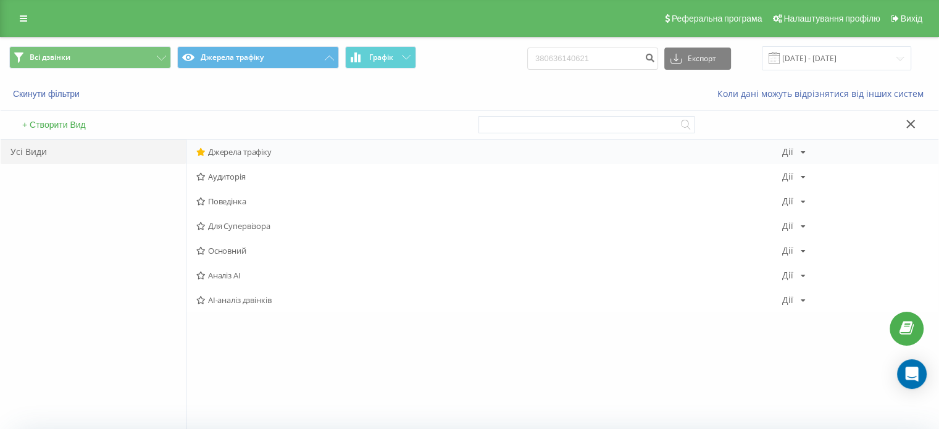
drag, startPoint x: 227, startPoint y: 165, endPoint x: 220, endPoint y: 151, distance: 15.2
click at [220, 151] on div "Джерела трафіку Дії Редагувати Копіювати Видалити За замовчуванням Поділитися А…" at bounding box center [563, 226] width 752 height 173
click at [220, 151] on span "Джерела трафіку" at bounding box center [489, 152] width 586 height 9
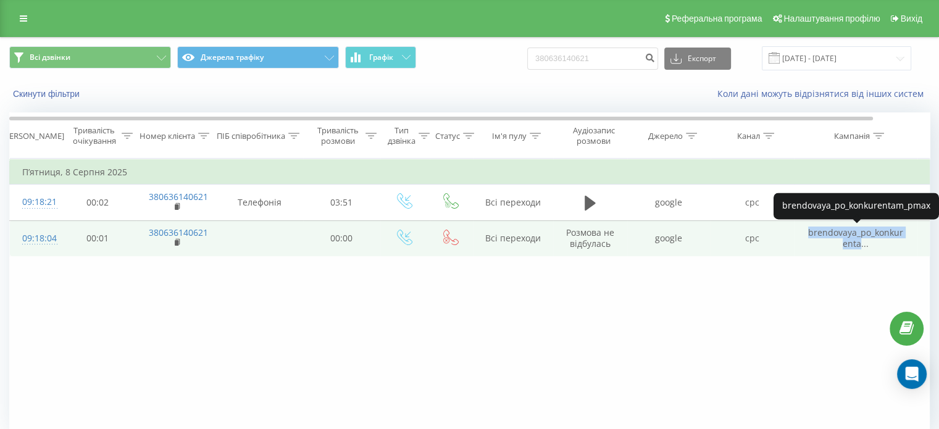
drag, startPoint x: 806, startPoint y: 229, endPoint x: 861, endPoint y: 244, distance: 57.1
click at [861, 244] on td "brendovaya_po_konkurenta..." at bounding box center [856, 238] width 124 height 36
copy span "brendovaya_po_konkurenta"
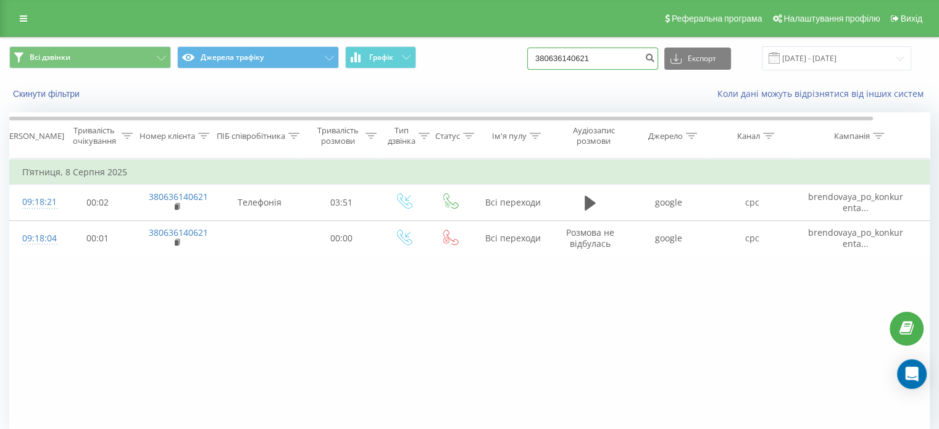
click at [594, 59] on input "380636140621" at bounding box center [592, 59] width 131 height 22
paste input "95 095 6543"
type input "380 95 095 6543"
click at [655, 60] on icon "submit" at bounding box center [650, 55] width 10 height 7
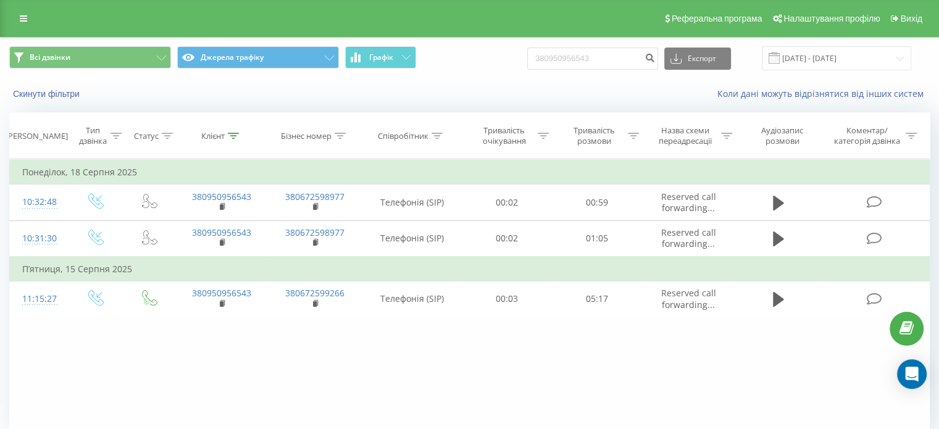
click at [300, 58] on div "Всі дзвінки Джерела трафіку Графік 380950956543 Експорт .csv .xls .xlsx [DATE] …" at bounding box center [469, 260] width 939 height 446
click at [300, 58] on button "Джерела трафіку" at bounding box center [258, 57] width 162 height 22
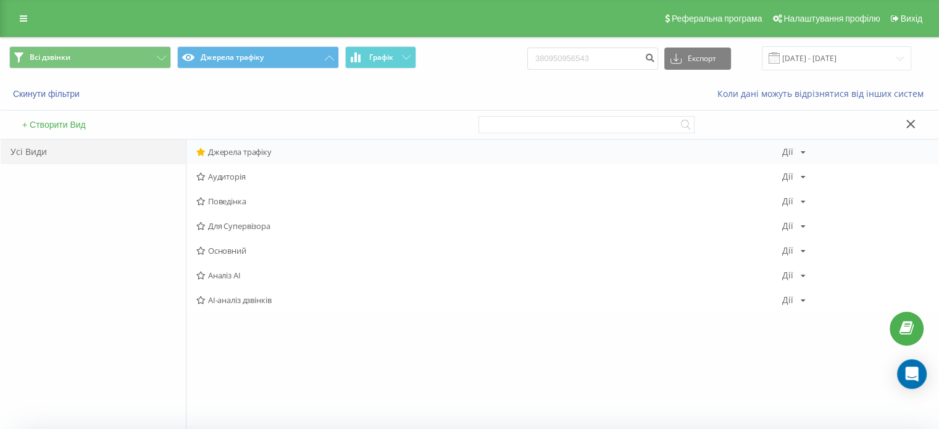
click at [237, 151] on span "Джерела трафіку" at bounding box center [489, 152] width 586 height 9
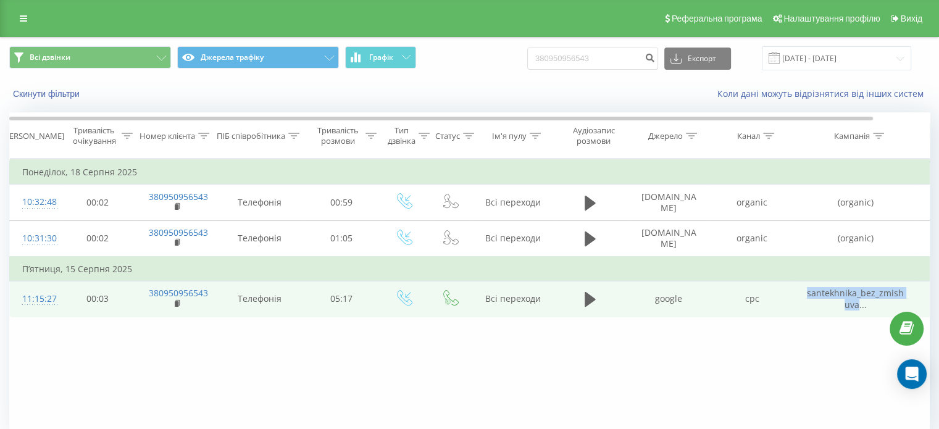
drag, startPoint x: 802, startPoint y: 292, endPoint x: 858, endPoint y: 306, distance: 57.8
click at [858, 306] on td "santekhnika_bez_zmishuva..." at bounding box center [856, 299] width 124 height 36
copy span "santekhnika_bez_zmishuva"
